Goal: Task Accomplishment & Management: Use online tool/utility

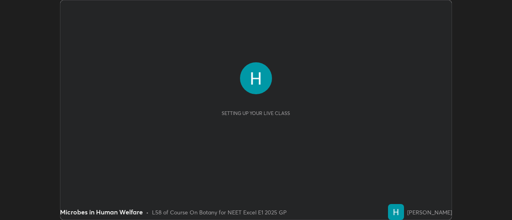
scroll to position [220, 512]
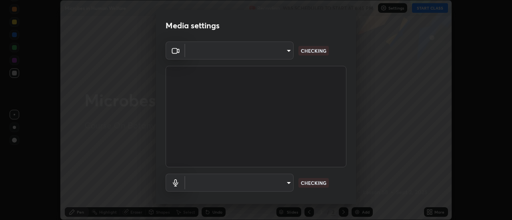
type input "6b20510400c661f13905172a847429c82f5b2d511b6c6cd18f7fa83b3b8a252b"
type input "default"
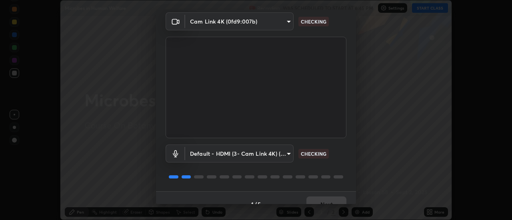
scroll to position [42, 0]
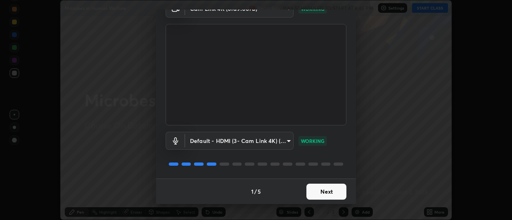
click at [320, 193] on button "Next" at bounding box center [326, 192] width 40 height 16
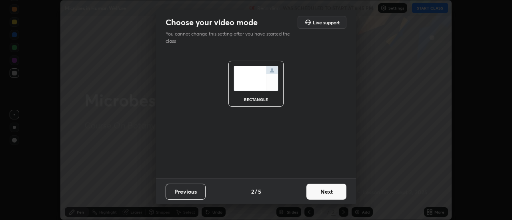
scroll to position [0, 0]
click at [319, 192] on button "Next" at bounding box center [326, 192] width 40 height 16
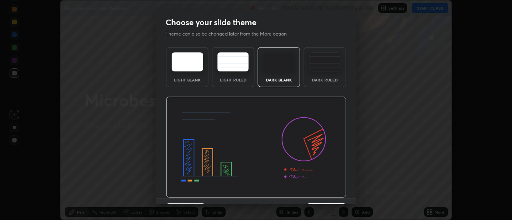
click at [321, 191] on img at bounding box center [256, 148] width 180 height 102
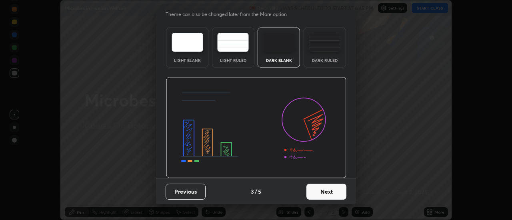
click at [321, 193] on button "Next" at bounding box center [326, 192] width 40 height 16
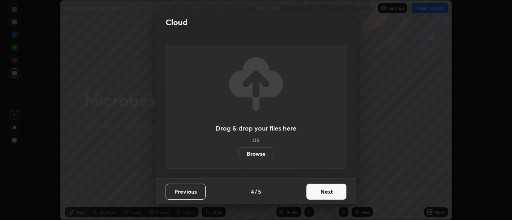
scroll to position [0, 0]
click at [330, 193] on button "Next" at bounding box center [326, 192] width 40 height 16
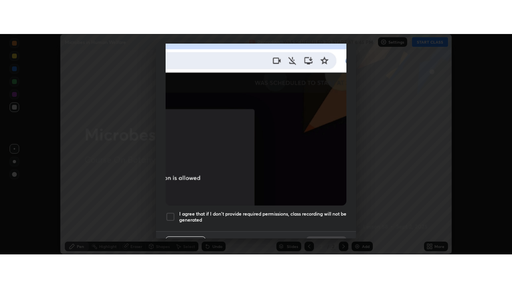
scroll to position [205, 0]
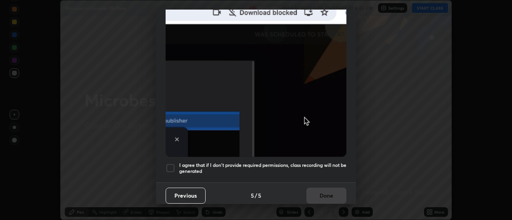
click at [174, 164] on div at bounding box center [171, 169] width 10 height 10
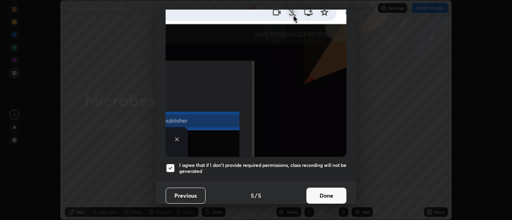
click at [319, 193] on button "Done" at bounding box center [326, 196] width 40 height 16
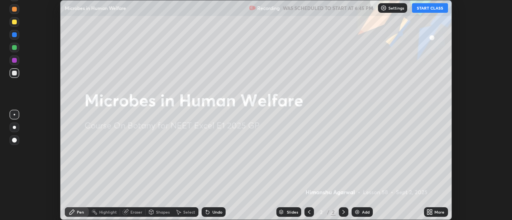
click at [425, 10] on button "START CLASS" at bounding box center [430, 8] width 36 height 10
click at [430, 212] on icon at bounding box center [431, 211] width 2 height 2
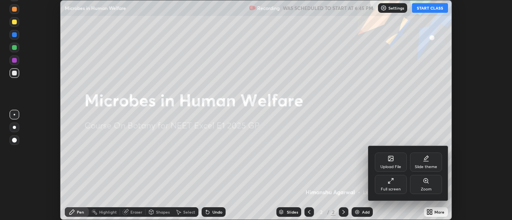
click at [398, 182] on div "Full screen" at bounding box center [391, 184] width 32 height 19
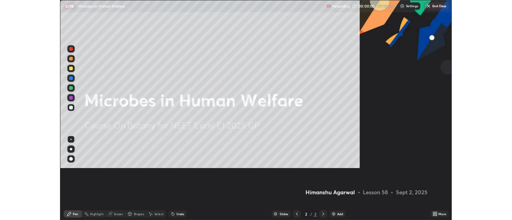
scroll to position [288, 512]
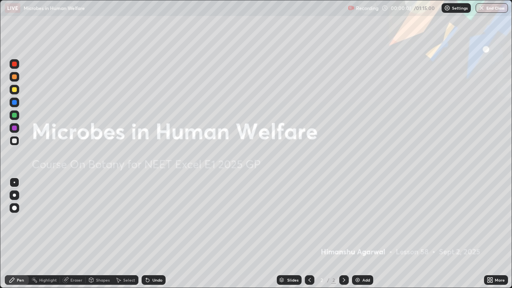
click at [361, 220] on div "Add" at bounding box center [362, 280] width 21 height 10
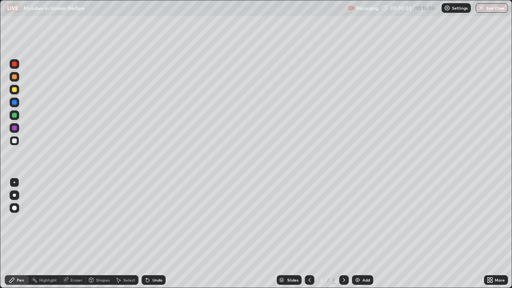
click at [14, 91] on div at bounding box center [14, 89] width 5 height 5
click at [105, 220] on div "Shapes" at bounding box center [103, 280] width 14 height 4
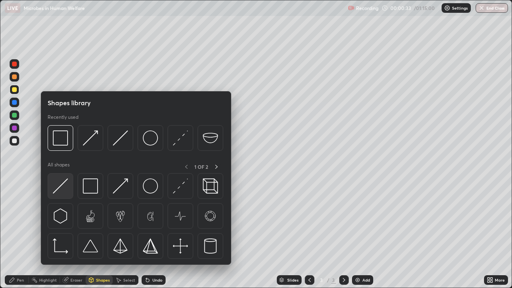
click at [60, 187] on img at bounding box center [60, 185] width 15 height 15
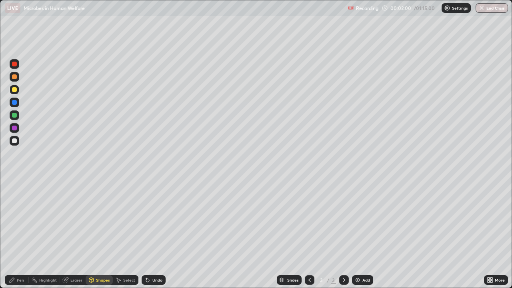
click at [14, 140] on div at bounding box center [14, 140] width 5 height 5
click at [16, 220] on div "Pen" at bounding box center [17, 280] width 24 height 10
click at [98, 220] on div "Shapes" at bounding box center [103, 280] width 14 height 4
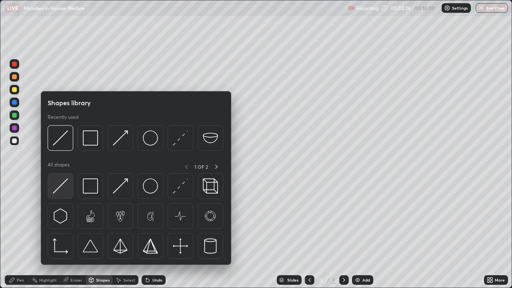
click at [63, 188] on img at bounding box center [60, 185] width 15 height 15
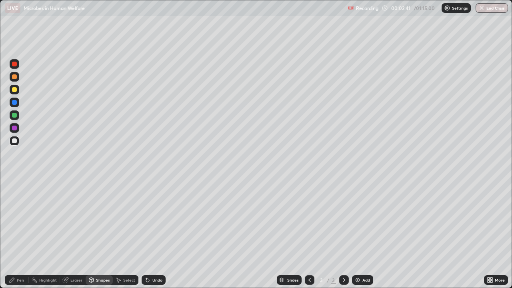
click at [15, 78] on div at bounding box center [14, 76] width 5 height 5
click at [20, 220] on div "Pen" at bounding box center [20, 280] width 7 height 4
click at [148, 220] on icon at bounding box center [147, 280] width 3 height 3
click at [147, 220] on icon at bounding box center [147, 280] width 3 height 3
click at [148, 220] on icon at bounding box center [147, 280] width 3 height 3
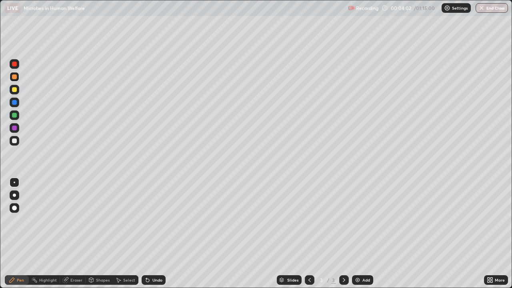
click at [149, 220] on icon at bounding box center [147, 280] width 6 height 6
click at [150, 220] on div "Undo" at bounding box center [154, 280] width 24 height 10
click at [92, 220] on icon at bounding box center [91, 280] width 4 height 5
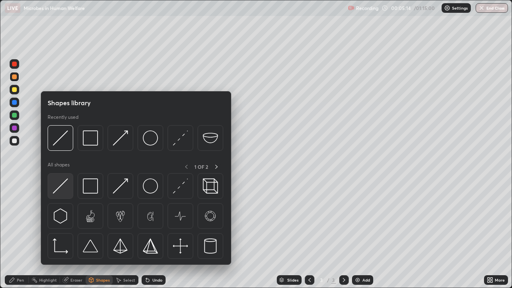
click at [61, 186] on img at bounding box center [60, 185] width 15 height 15
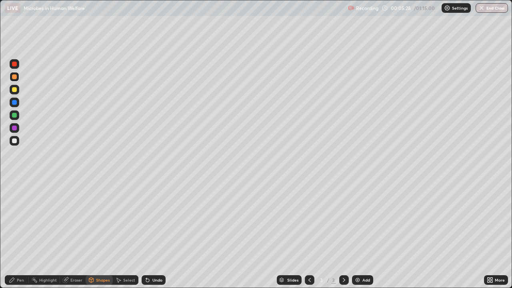
click at [16, 220] on div "Pen" at bounding box center [17, 280] width 24 height 10
click at [15, 141] on div at bounding box center [14, 140] width 5 height 5
click at [100, 220] on div "Shapes" at bounding box center [103, 280] width 14 height 4
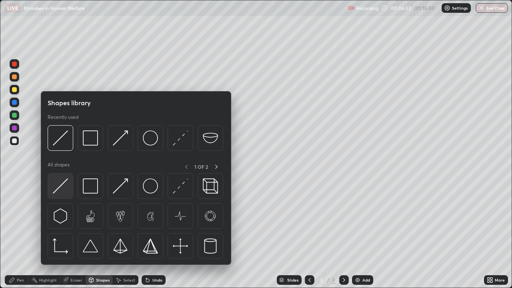
click at [61, 190] on img at bounding box center [60, 185] width 15 height 15
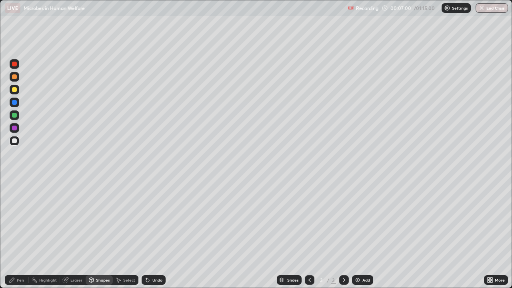
click at [15, 91] on div at bounding box center [14, 89] width 5 height 5
click at [14, 115] on div at bounding box center [14, 115] width 5 height 5
click at [22, 220] on div "Pen" at bounding box center [20, 280] width 7 height 4
click at [103, 220] on div "Shapes" at bounding box center [103, 280] width 14 height 4
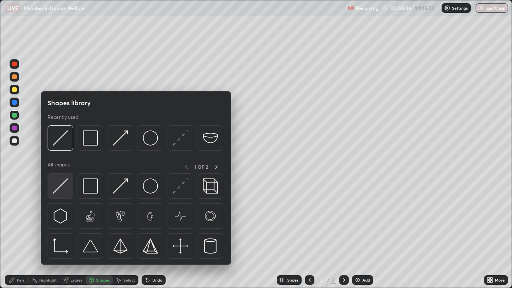
click at [62, 190] on img at bounding box center [60, 185] width 15 height 15
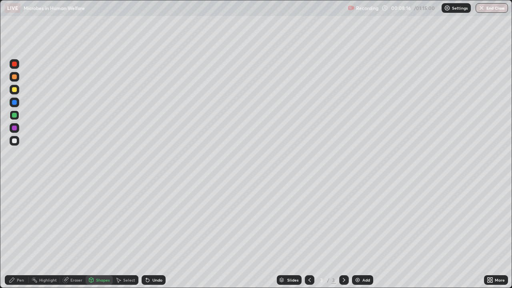
click at [24, 220] on div "Pen" at bounding box center [20, 280] width 7 height 4
click at [14, 93] on div at bounding box center [15, 90] width 10 height 10
click at [16, 140] on div at bounding box center [14, 140] width 5 height 5
click at [96, 220] on div "Shapes" at bounding box center [103, 280] width 14 height 4
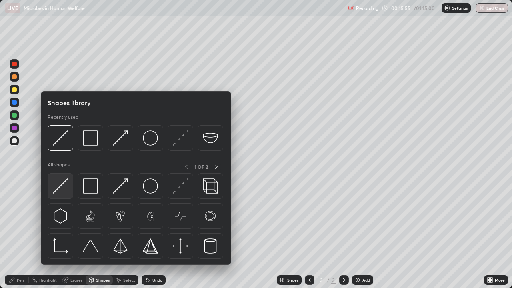
click at [56, 190] on img at bounding box center [60, 185] width 15 height 15
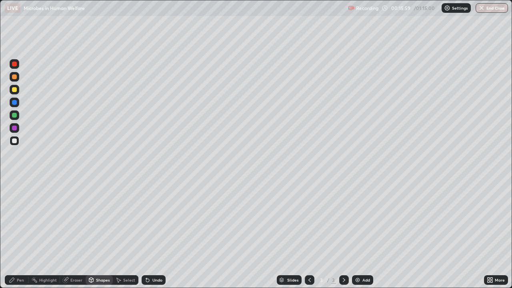
click at [20, 220] on div "Pen" at bounding box center [20, 280] width 7 height 4
click at [16, 116] on div at bounding box center [14, 115] width 5 height 5
click at [13, 143] on div at bounding box center [14, 140] width 5 height 5
click at [16, 90] on div at bounding box center [14, 89] width 5 height 5
click at [17, 144] on div at bounding box center [15, 141] width 10 height 10
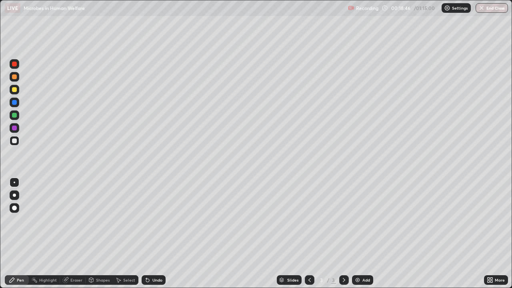
click at [15, 117] on div at bounding box center [14, 115] width 5 height 5
click at [15, 141] on div at bounding box center [14, 140] width 5 height 5
click at [149, 220] on icon at bounding box center [147, 280] width 6 height 6
click at [76, 220] on div "Eraser" at bounding box center [76, 280] width 12 height 4
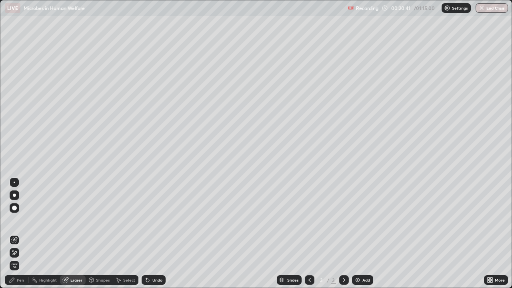
click at [18, 220] on div "Pen" at bounding box center [20, 280] width 7 height 4
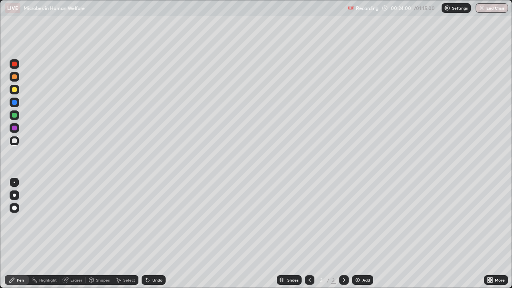
click at [16, 76] on div at bounding box center [14, 76] width 5 height 5
click at [15, 139] on div at bounding box center [14, 140] width 5 height 5
click at [16, 114] on div at bounding box center [14, 115] width 5 height 5
click at [15, 87] on div at bounding box center [14, 89] width 5 height 5
click at [14, 76] on div at bounding box center [14, 76] width 5 height 5
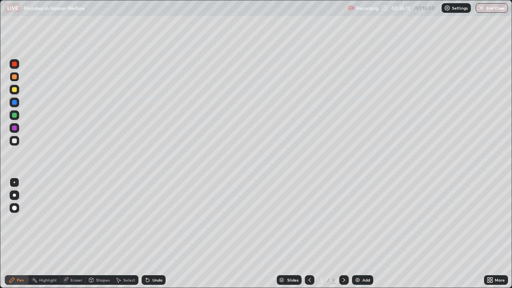
click at [108, 220] on div "Shapes" at bounding box center [103, 280] width 14 height 4
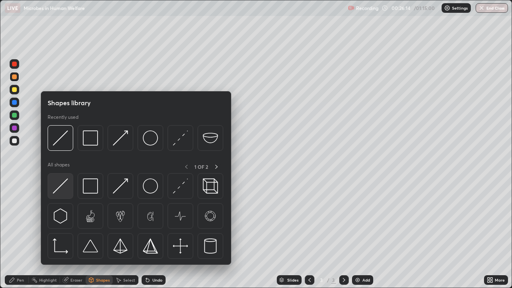
click at [66, 186] on img at bounding box center [60, 185] width 15 height 15
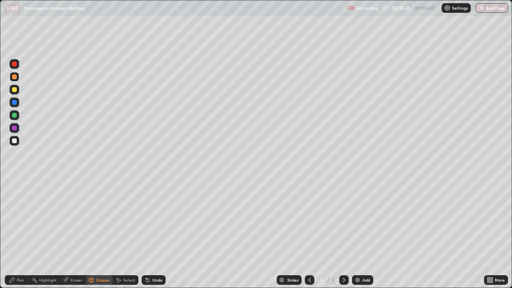
click at [25, 220] on div "Pen" at bounding box center [17, 280] width 24 height 10
click at [103, 220] on div "Shapes" at bounding box center [103, 280] width 14 height 4
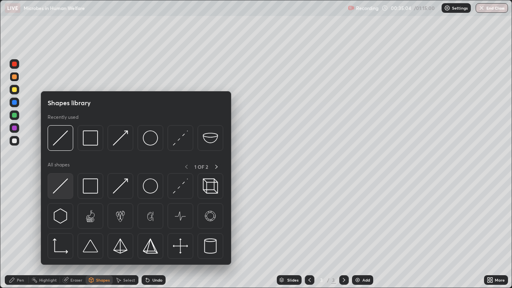
click at [65, 187] on img at bounding box center [60, 185] width 15 height 15
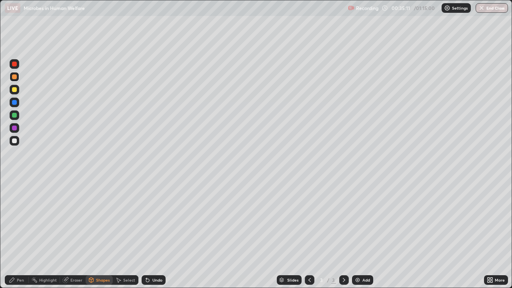
click at [14, 91] on div at bounding box center [14, 89] width 5 height 5
click at [146, 220] on icon at bounding box center [147, 280] width 3 height 3
click at [25, 220] on div "Pen" at bounding box center [17, 280] width 24 height 10
click at [101, 220] on div "Shapes" at bounding box center [99, 280] width 27 height 10
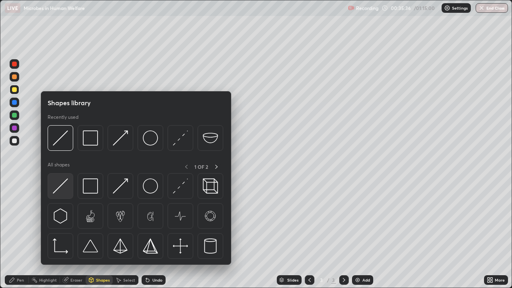
click at [60, 188] on img at bounding box center [60, 185] width 15 height 15
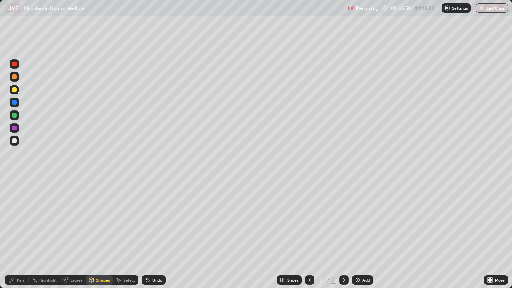
click at [13, 142] on div at bounding box center [14, 140] width 5 height 5
click at [13, 116] on div at bounding box center [14, 115] width 5 height 5
click at [147, 220] on icon at bounding box center [147, 280] width 3 height 3
click at [19, 220] on div "Pen" at bounding box center [20, 280] width 7 height 4
click at [98, 220] on div "Shapes" at bounding box center [99, 280] width 27 height 10
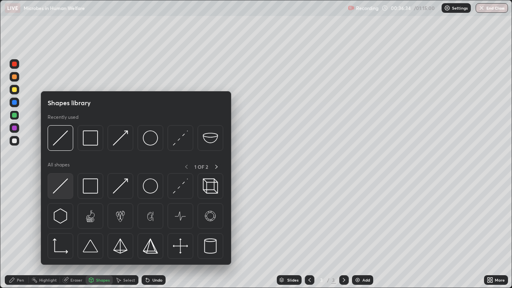
click at [59, 192] on img at bounding box center [60, 185] width 15 height 15
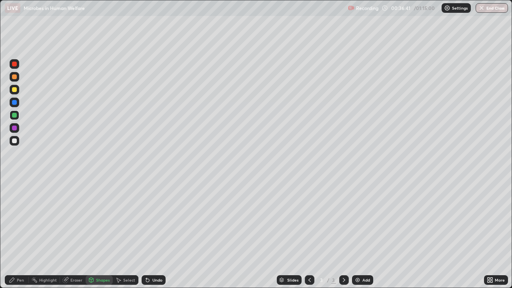
click at [102, 220] on div "Shapes" at bounding box center [99, 280] width 27 height 10
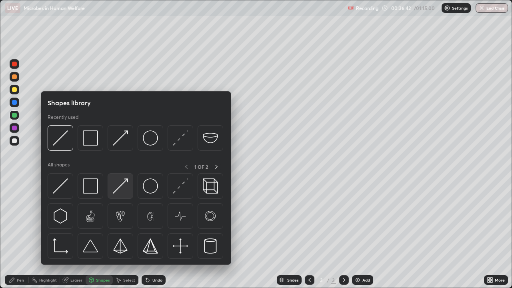
click at [120, 186] on img at bounding box center [120, 185] width 15 height 15
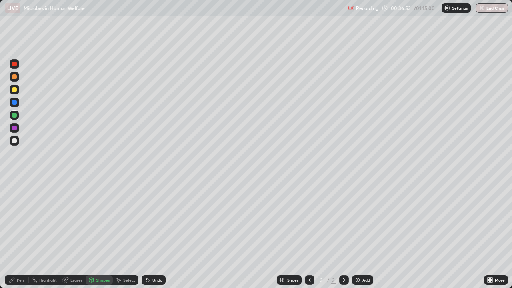
click at [14, 91] on div at bounding box center [14, 89] width 5 height 5
click at [154, 220] on div "Undo" at bounding box center [157, 280] width 10 height 4
click at [19, 220] on div "Pen" at bounding box center [20, 280] width 7 height 4
click at [14, 141] on div at bounding box center [14, 140] width 5 height 5
click at [14, 91] on div at bounding box center [14, 89] width 5 height 5
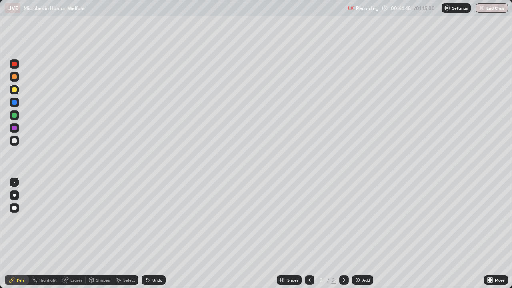
click at [74, 220] on div "Eraser" at bounding box center [76, 280] width 12 height 4
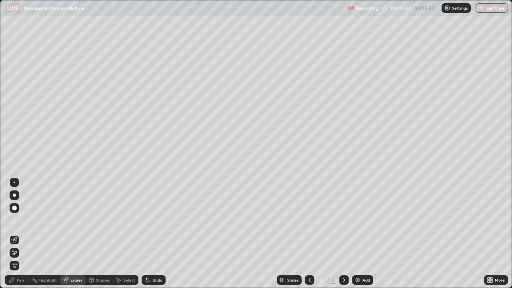
click at [19, 220] on div "Pen" at bounding box center [20, 280] width 7 height 4
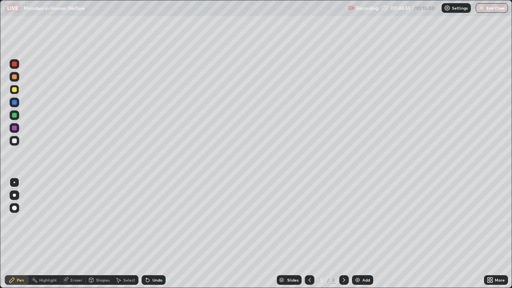
click at [15, 119] on div at bounding box center [15, 115] width 10 height 10
click at [151, 220] on div "Undo" at bounding box center [154, 280] width 24 height 10
click at [18, 139] on div at bounding box center [15, 141] width 10 height 10
click at [12, 220] on icon at bounding box center [12, 280] width 6 height 6
click at [487, 5] on button "End Class" at bounding box center [492, 8] width 32 height 10
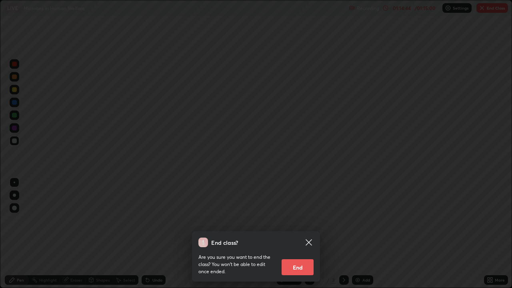
click at [300, 220] on button "End" at bounding box center [298, 267] width 32 height 16
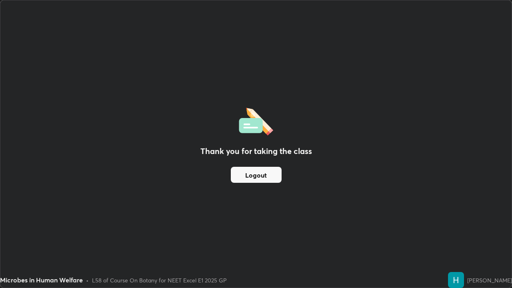
click at [275, 172] on button "Logout" at bounding box center [256, 175] width 51 height 16
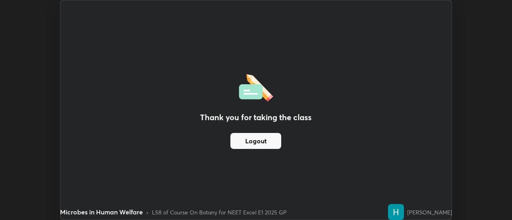
scroll to position [39770, 39478]
